Goal: Check status: Check status

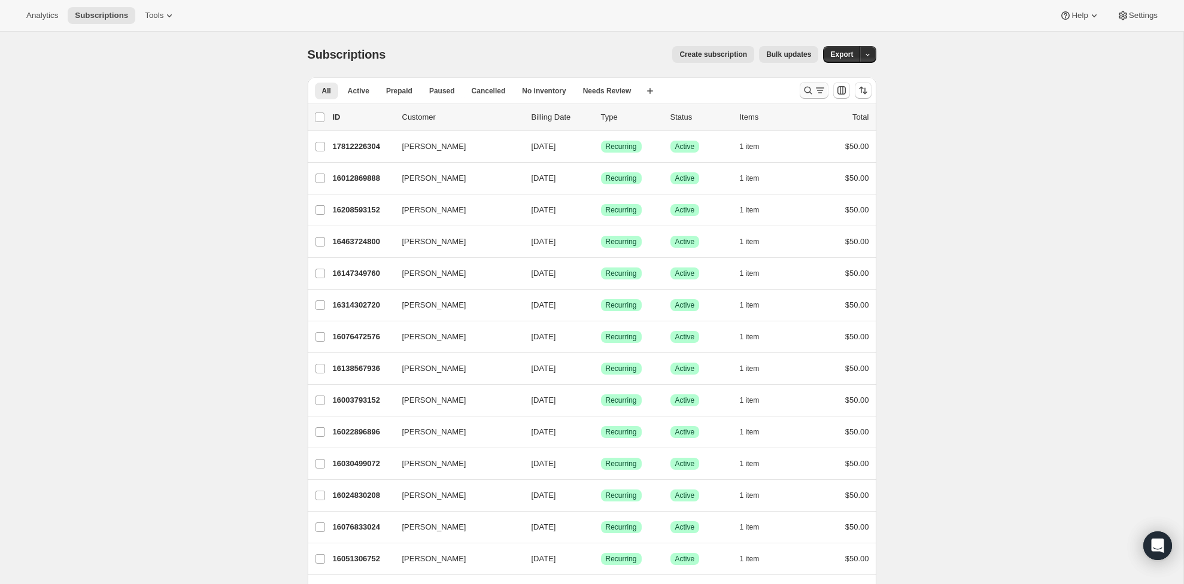
click at [809, 93] on icon "Search and filter results" at bounding box center [808, 90] width 12 height 12
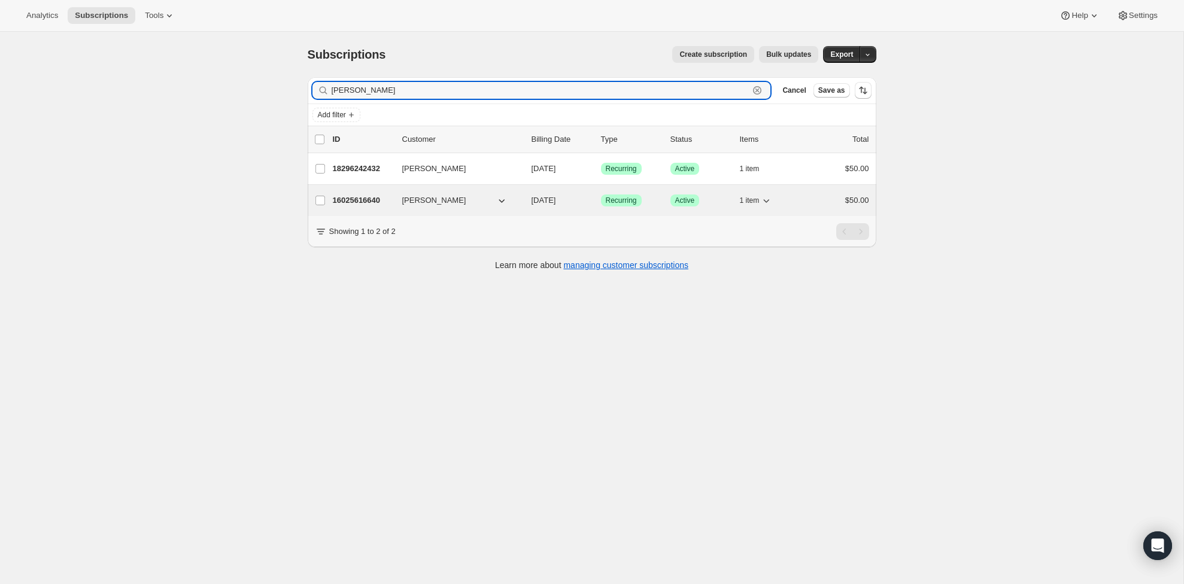
type input "[PERSON_NAME]"
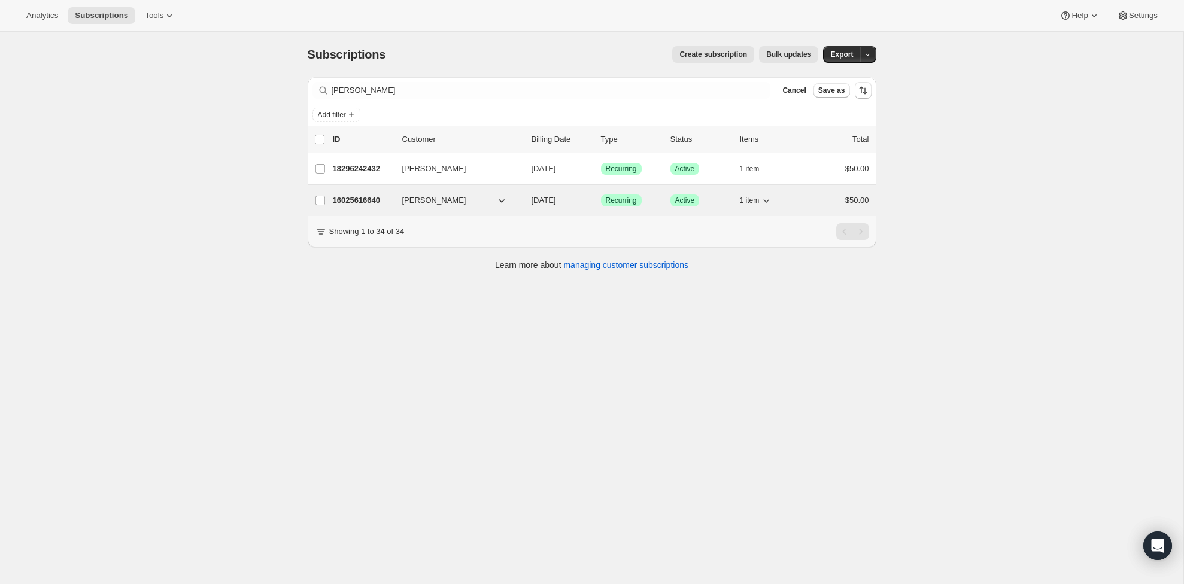
click at [363, 197] on p "16025616640" at bounding box center [363, 201] width 60 height 12
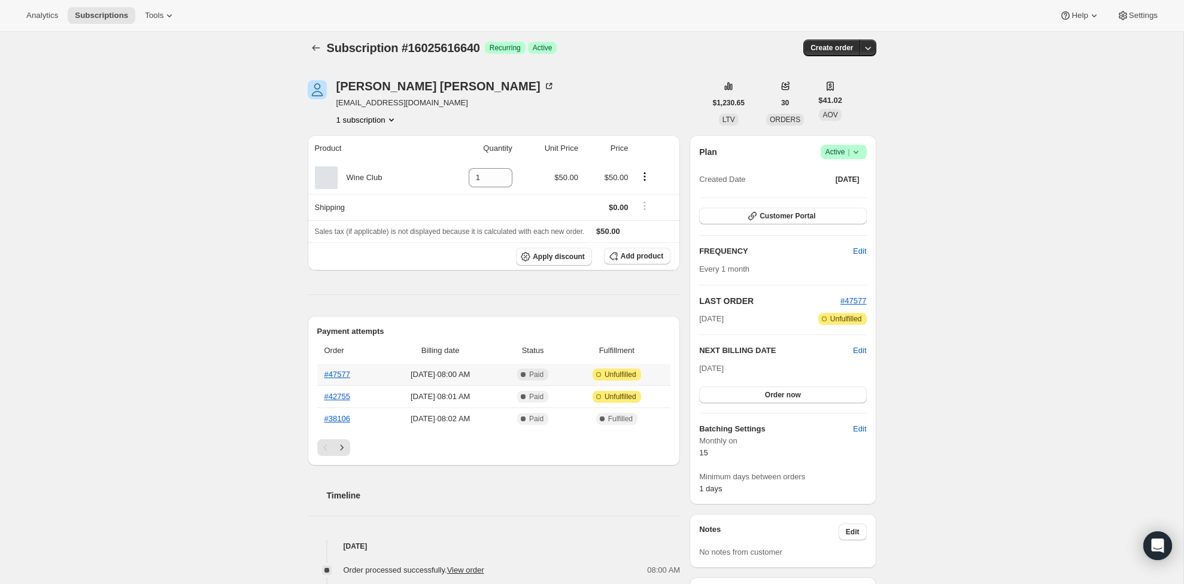
scroll to position [6, 0]
click at [342, 401] on link "#42755" at bounding box center [338, 397] width 26 height 9
click at [350, 376] on link "#47577" at bounding box center [338, 375] width 26 height 9
